Goal: Transaction & Acquisition: Purchase product/service

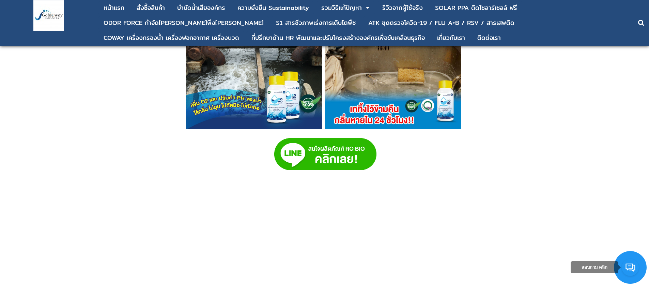
scroll to position [1669, 0]
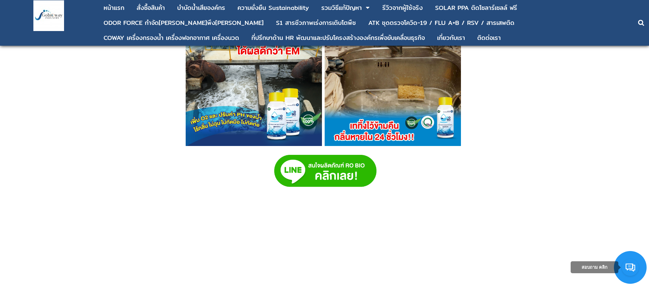
click at [327, 168] on img at bounding box center [325, 171] width 102 height 32
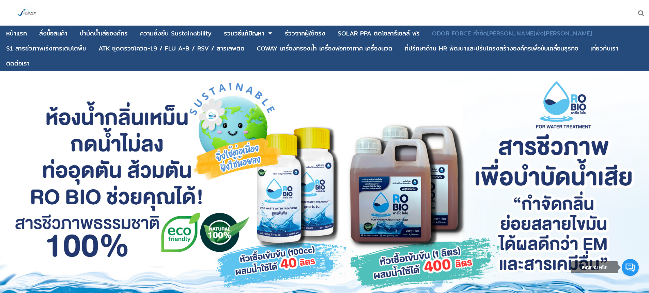
click at [494, 32] on div "ODOR FORCE กำจัด[PERSON_NAME]พึง[PERSON_NAME]" at bounding box center [512, 33] width 160 height 6
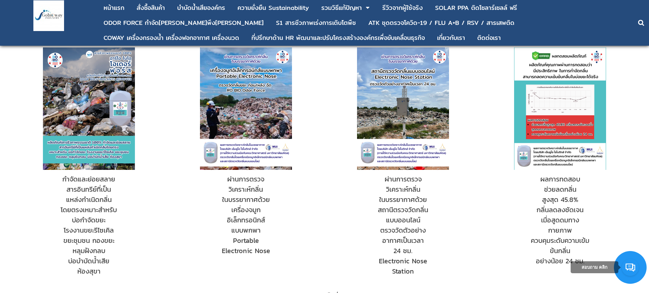
scroll to position [477, 0]
